Goal: Find specific page/section: Find specific page/section

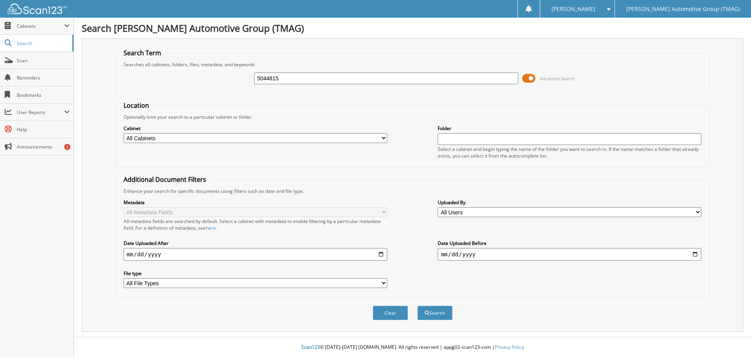
type input "5044815"
click at [528, 79] on span at bounding box center [528, 78] width 13 height 12
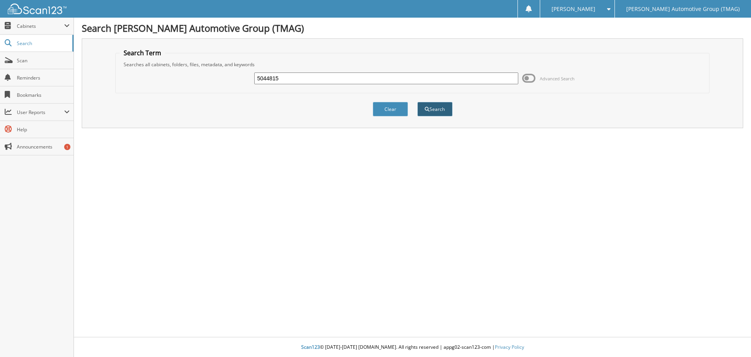
click at [436, 106] on button "Search" at bounding box center [435, 109] width 35 height 14
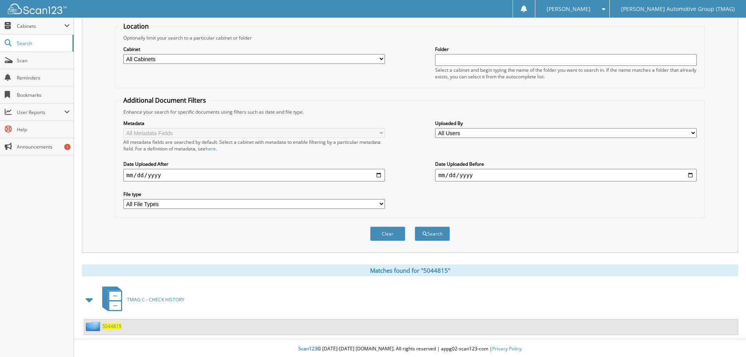
scroll to position [81, 0]
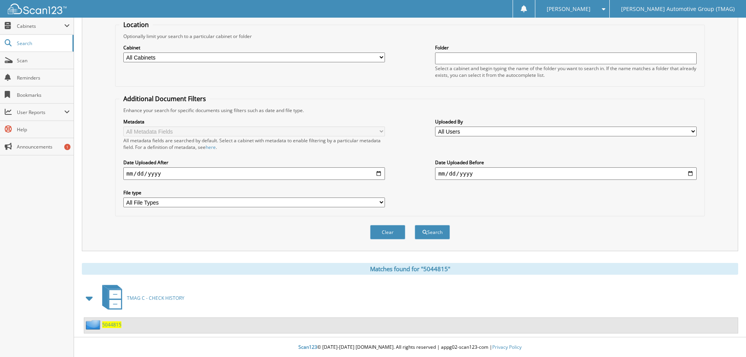
click at [112, 323] on span "5044815" at bounding box center [111, 324] width 19 height 7
